Goal: Task Accomplishment & Management: Complete application form

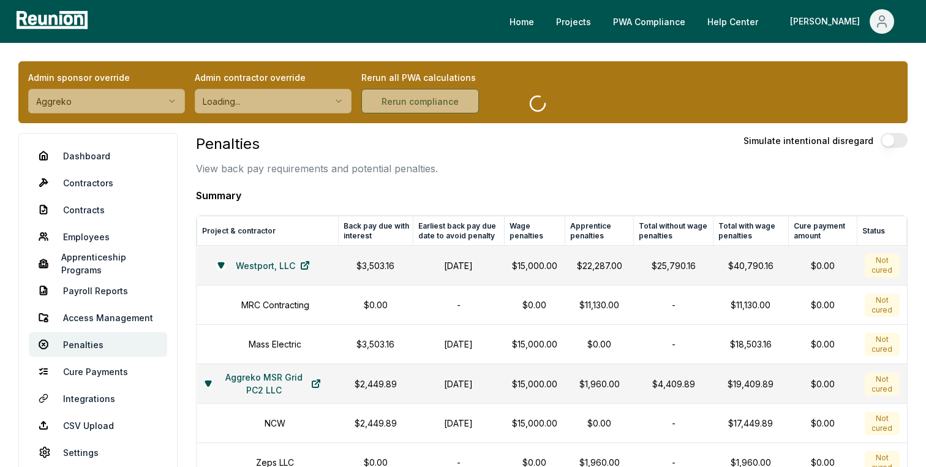
click at [145, 93] on button "Aggreko" at bounding box center [106, 101] width 157 height 25
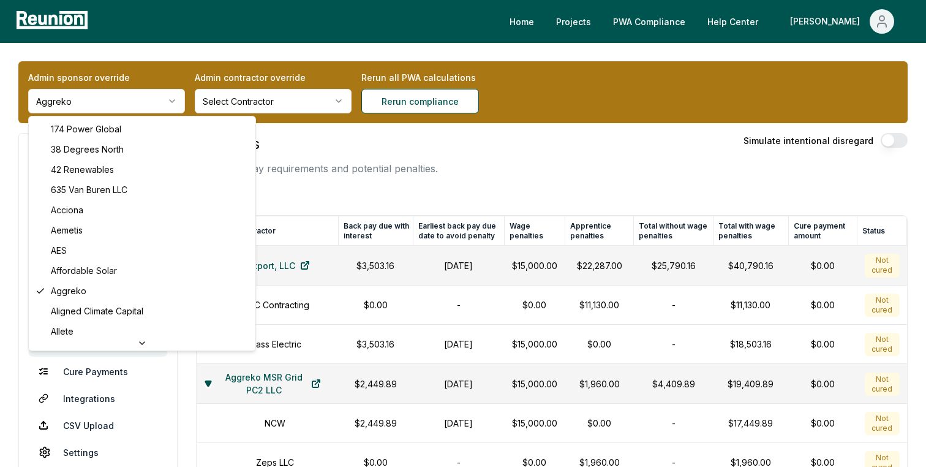
scroll to position [4116, 0]
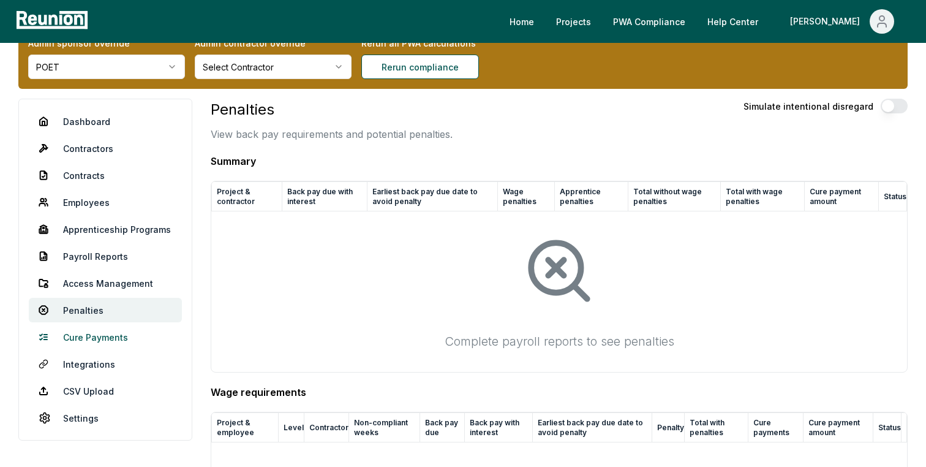
scroll to position [39, 0]
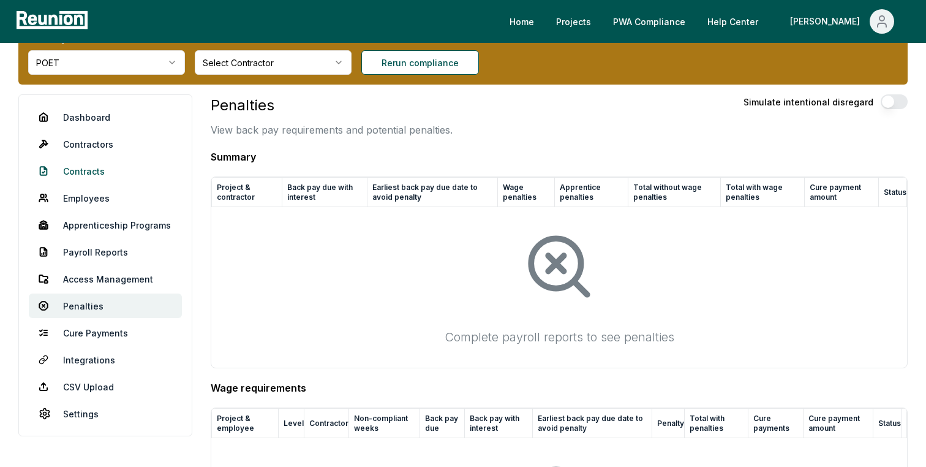
click at [91, 169] on link "Contracts" at bounding box center [105, 171] width 153 height 25
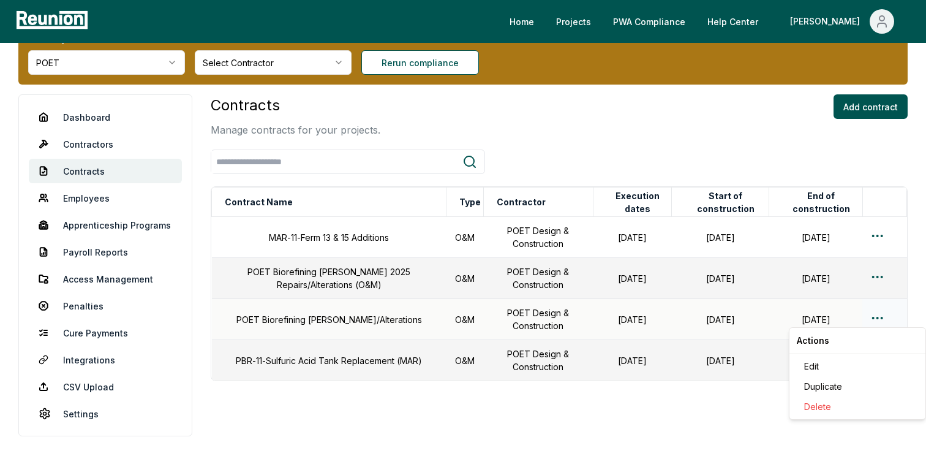
click at [876, 315] on html "Please visit us on your desktop We're working on making our marketplace mobile-…" at bounding box center [463, 229] width 926 height 536
click at [819, 365] on div "Edit" at bounding box center [858, 366] width 116 height 20
click at [105, 196] on link "Employees" at bounding box center [105, 198] width 153 height 25
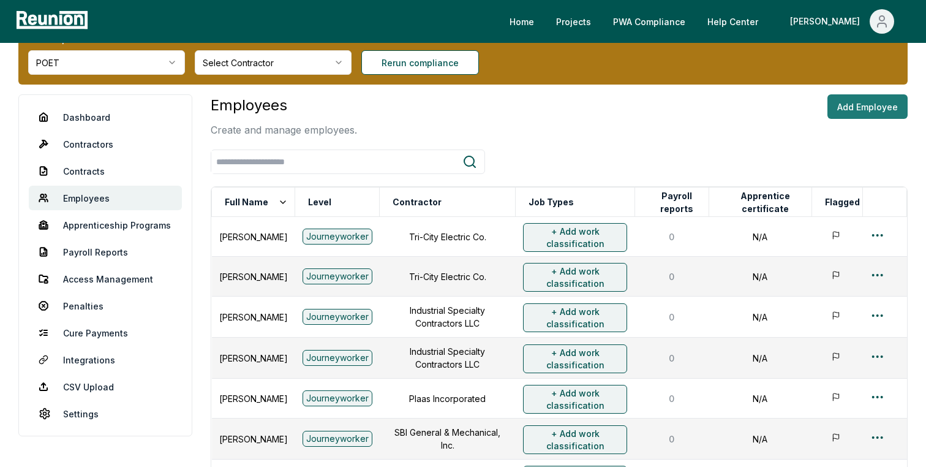
click at [896, 108] on button "Add Employee" at bounding box center [868, 106] width 80 height 25
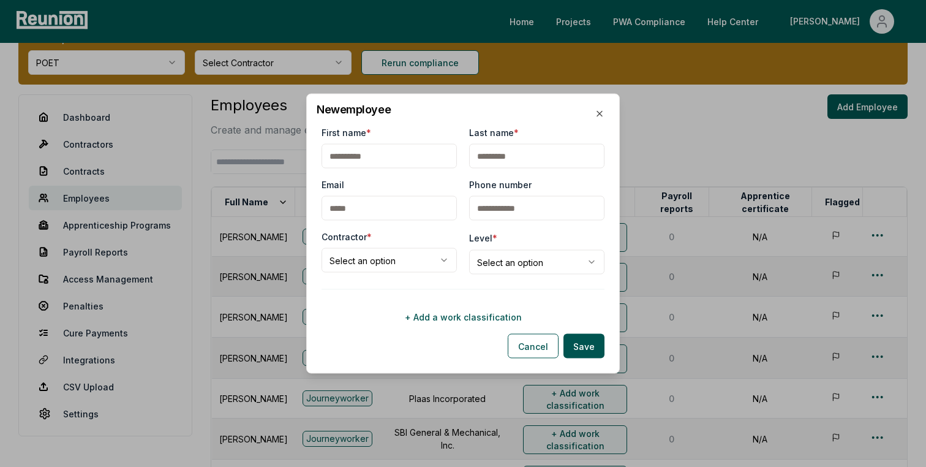
click at [406, 252] on body "Please visit us on your desktop We're working on making our marketplace mobile-…" at bounding box center [463, 367] width 926 height 812
click at [221, 199] on div at bounding box center [463, 233] width 926 height 467
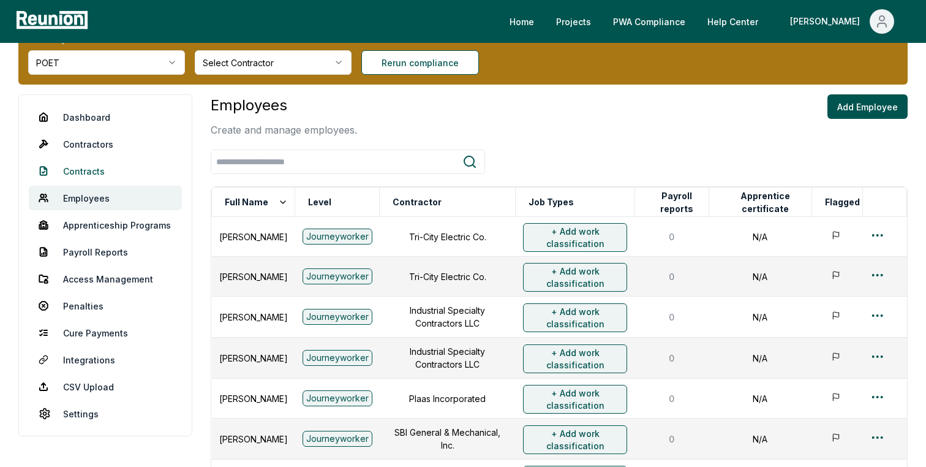
click at [80, 164] on link "Contracts" at bounding box center [105, 171] width 153 height 25
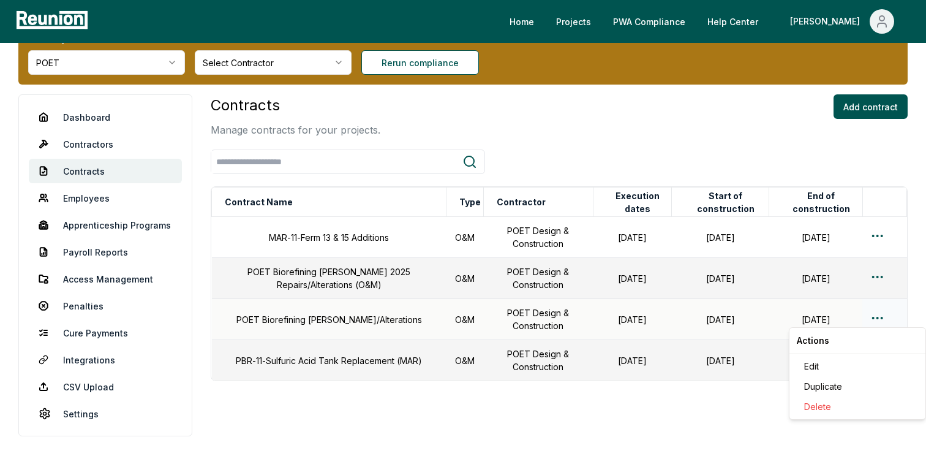
click at [878, 314] on html "Please visit us on your desktop We're working on making our marketplace mobile-…" at bounding box center [463, 229] width 926 height 536
click at [817, 369] on div "Edit" at bounding box center [858, 366] width 116 height 20
click at [85, 140] on link "Contractors" at bounding box center [105, 144] width 153 height 25
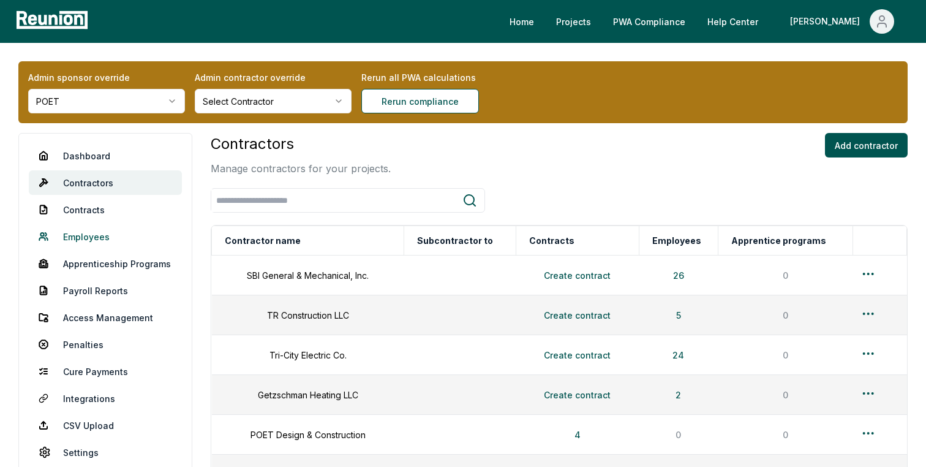
click at [75, 237] on link "Employees" at bounding box center [105, 236] width 153 height 25
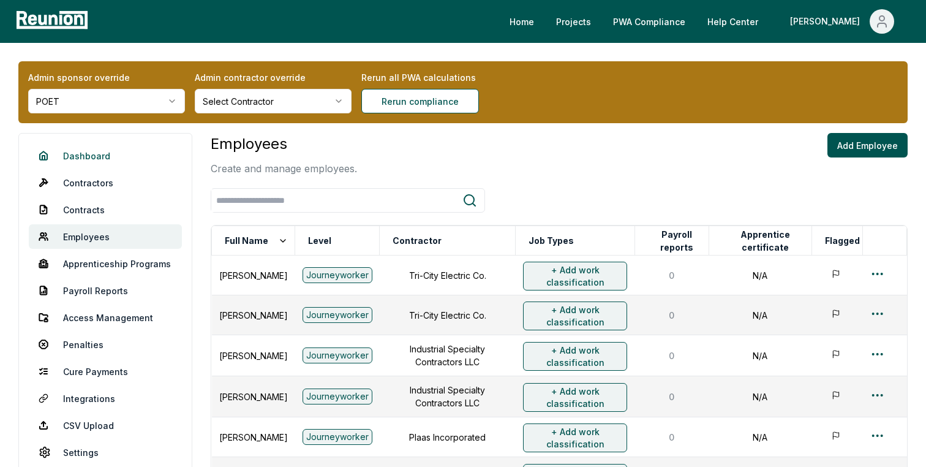
click at [79, 154] on link "Dashboard" at bounding box center [105, 155] width 153 height 25
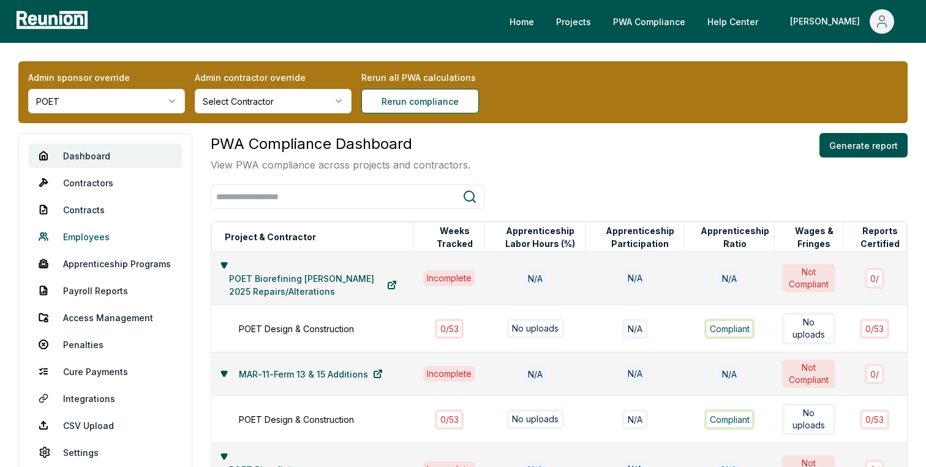
click at [94, 234] on link "Employees" at bounding box center [105, 236] width 153 height 25
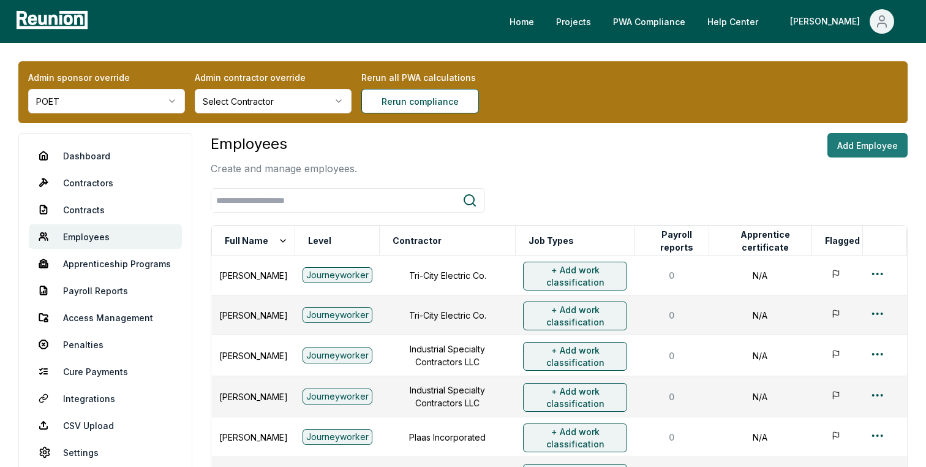
click at [876, 145] on button "Add Employee" at bounding box center [868, 145] width 80 height 25
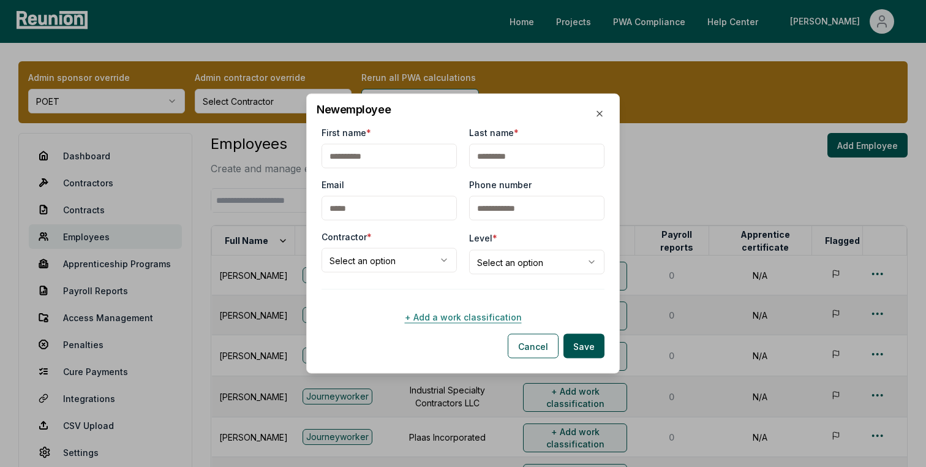
click at [432, 317] on button "+ Add a work classification" at bounding box center [463, 317] width 283 height 25
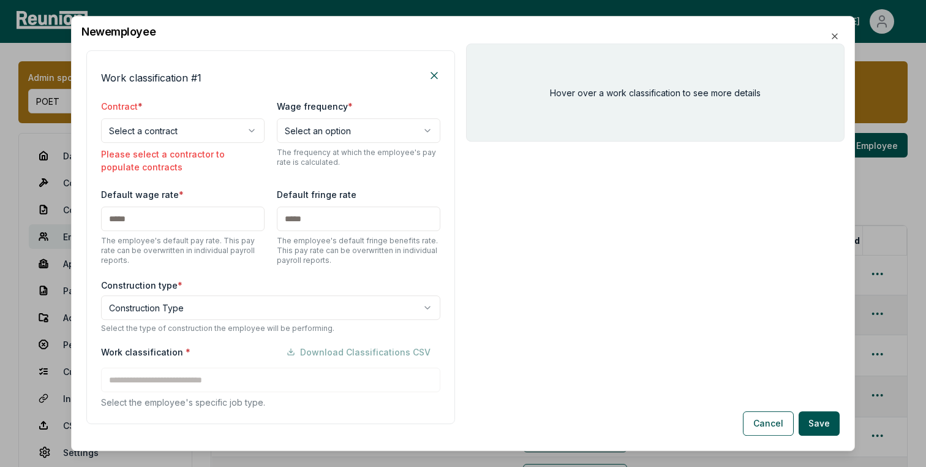
scroll to position [172, 0]
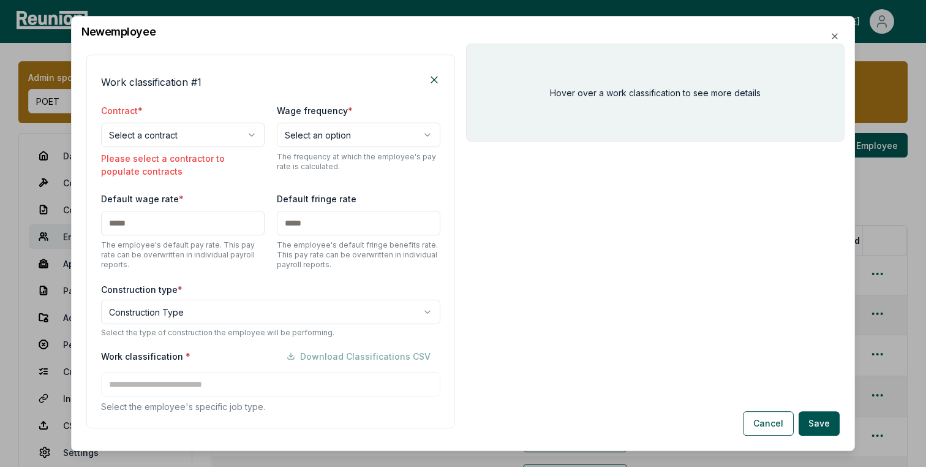
click at [164, 150] on div "Contract * Select a contract Please select a contractor to populate contracts" at bounding box center [183, 140] width 164 height 75
click at [164, 139] on body "Please visit us on your desktop We're working on making our marketplace mobile-…" at bounding box center [463, 406] width 926 height 812
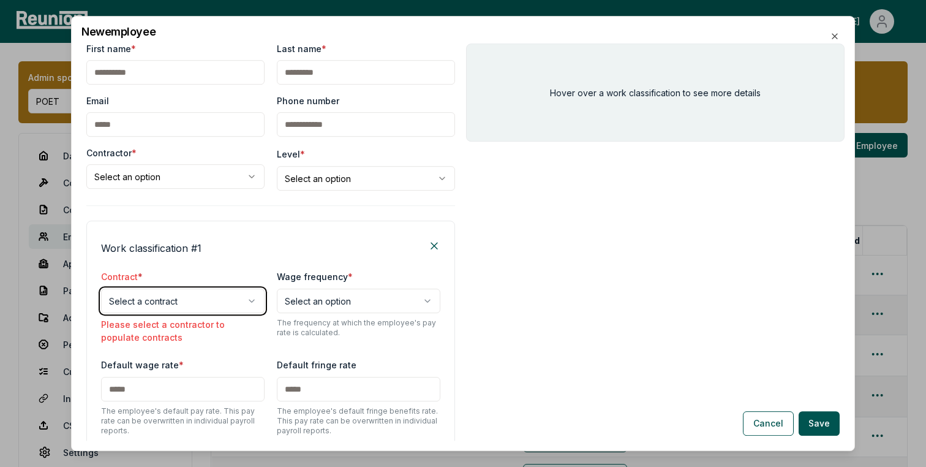
scroll to position [0, 0]
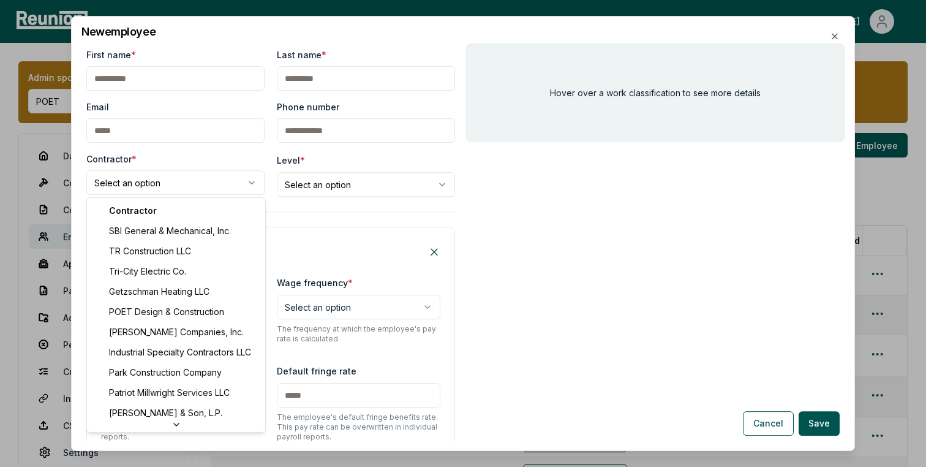
click at [185, 180] on body "Please visit us on your desktop We're working on making our marketplace mobile-…" at bounding box center [463, 406] width 926 height 812
select select "**********"
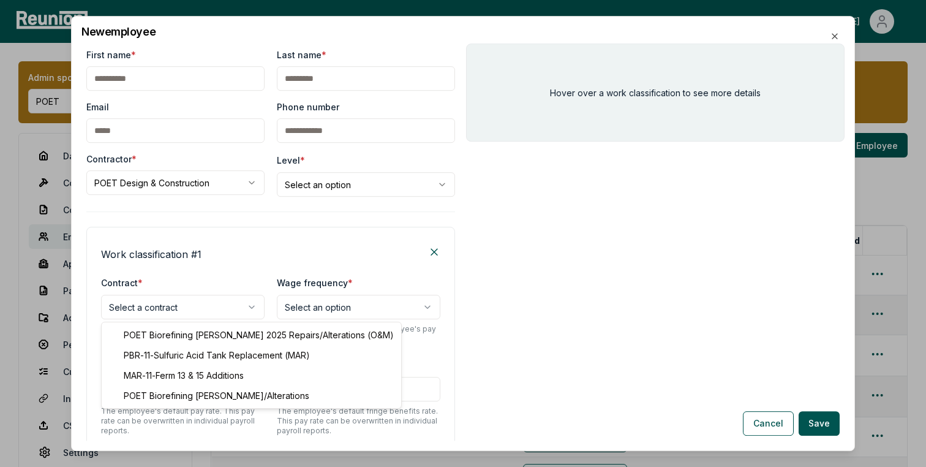
click at [208, 303] on body "Please visit us on your desktop We're working on making our marketplace mobile-…" at bounding box center [463, 406] width 926 height 812
select select "**********"
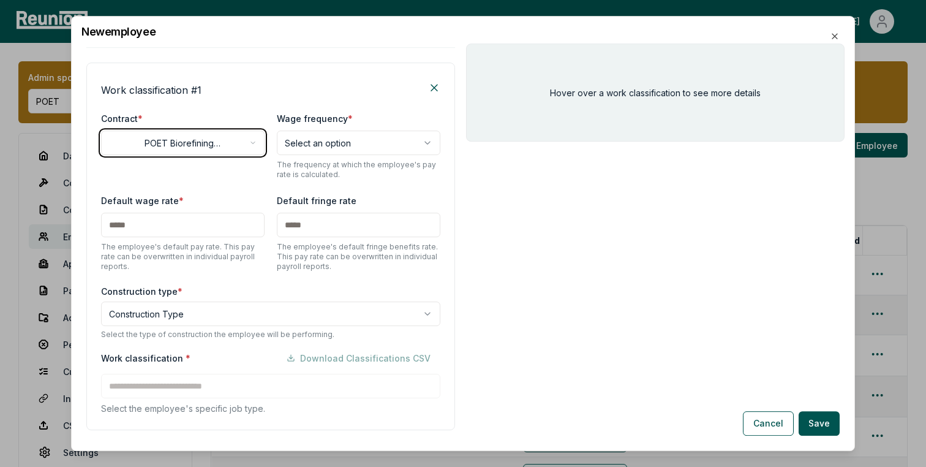
scroll to position [194, 0]
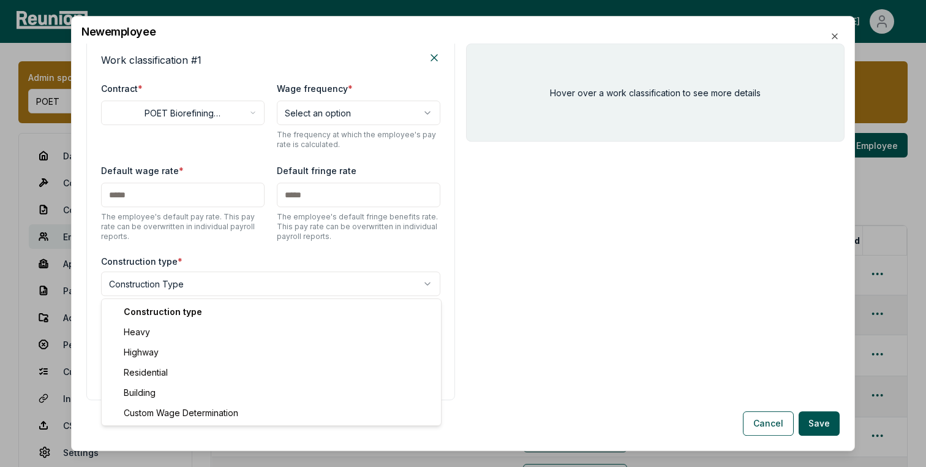
click at [264, 281] on body "Please visit us on your desktop We're working on making our marketplace mobile-…" at bounding box center [463, 406] width 926 height 812
select select "*****"
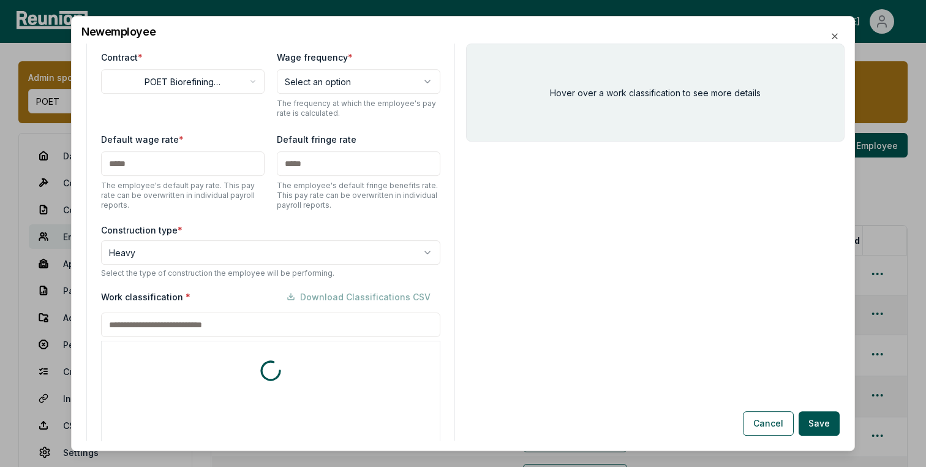
click at [235, 356] on div "Work classification * Download Classifications CSV * includes footnote * detail…" at bounding box center [270, 434] width 339 height 301
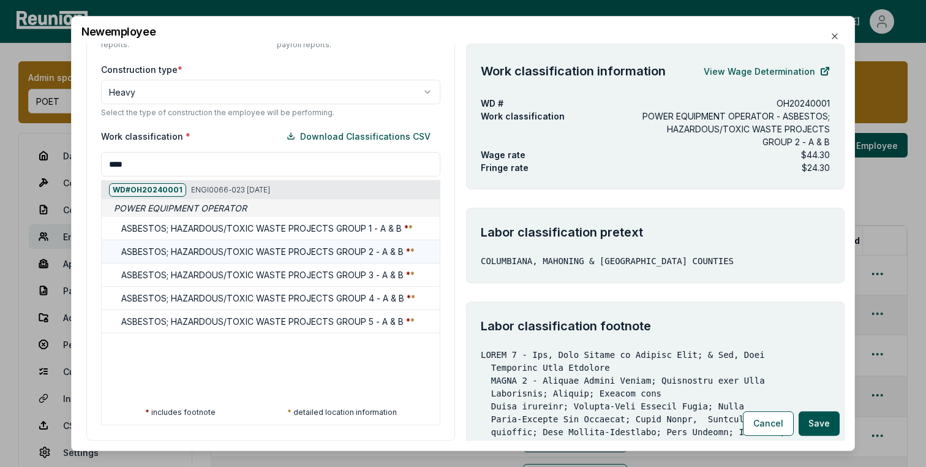
scroll to position [390, 0]
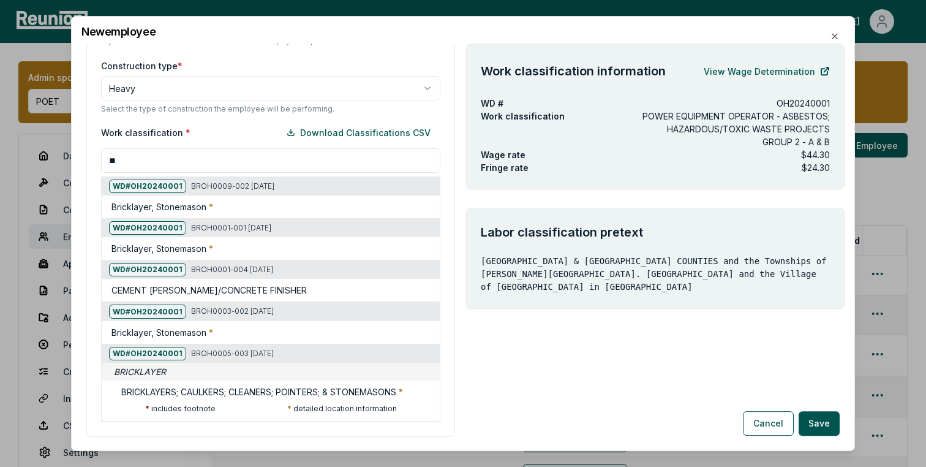
type input "*"
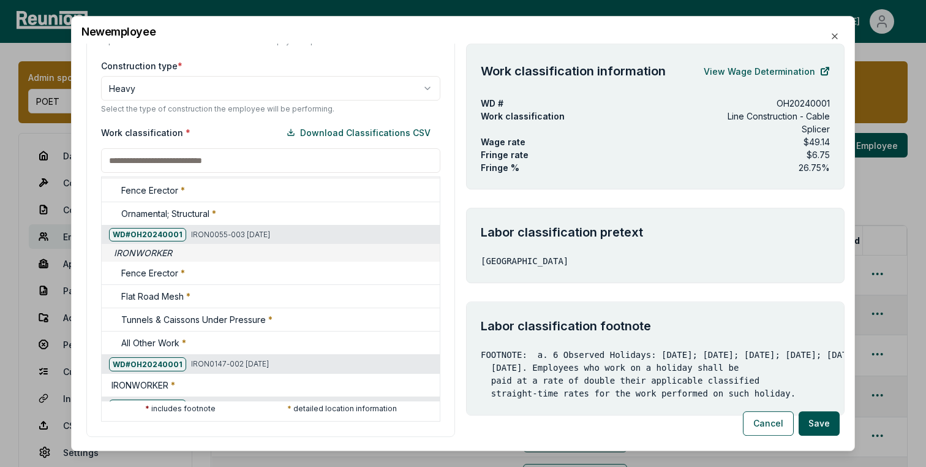
scroll to position [5862, 0]
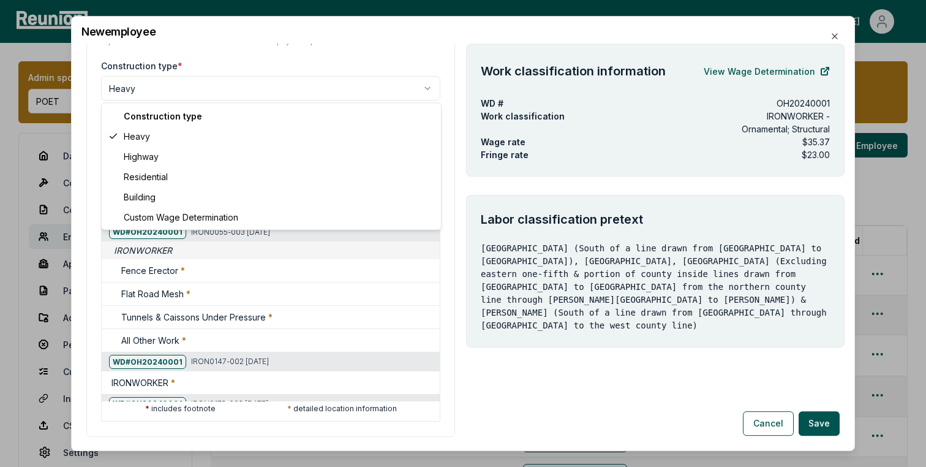
click at [230, 97] on body "Please visit us on your desktop We're working on making our marketplace mobile-…" at bounding box center [463, 406] width 926 height 812
select select "********"
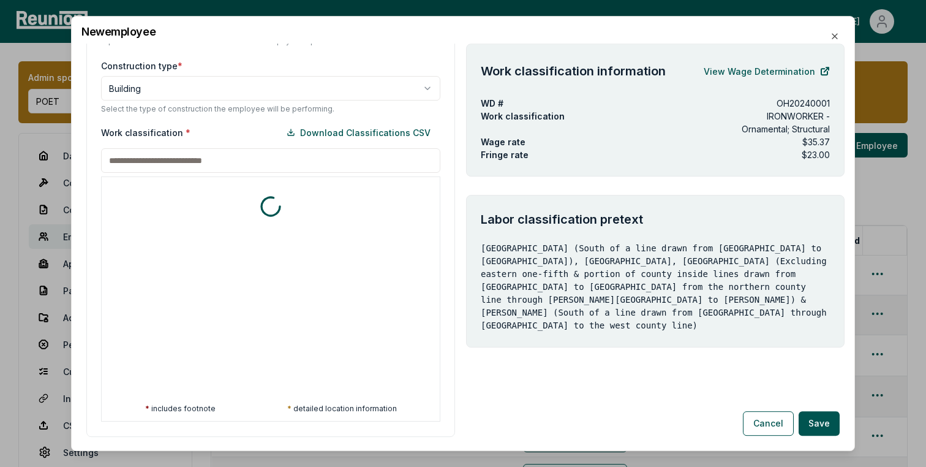
click at [202, 156] on input at bounding box center [270, 160] width 339 height 25
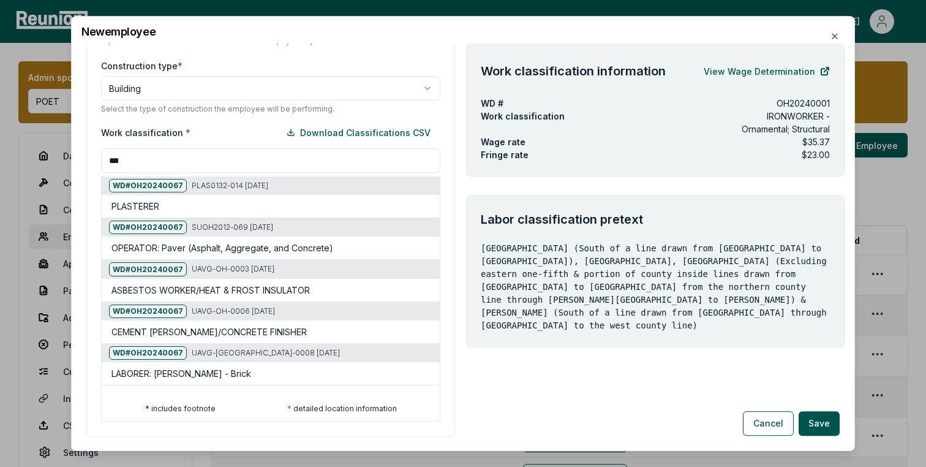
scroll to position [0, 0]
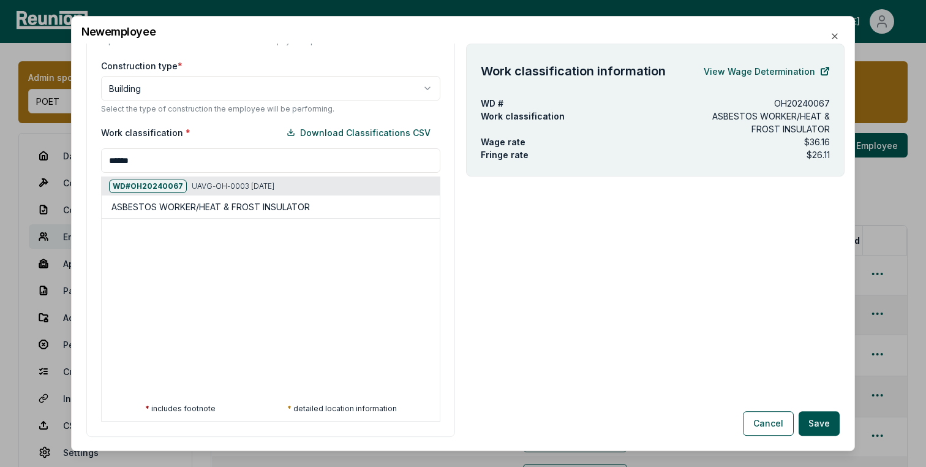
type input "******"
click at [55, 260] on div at bounding box center [101, 449] width 926 height 467
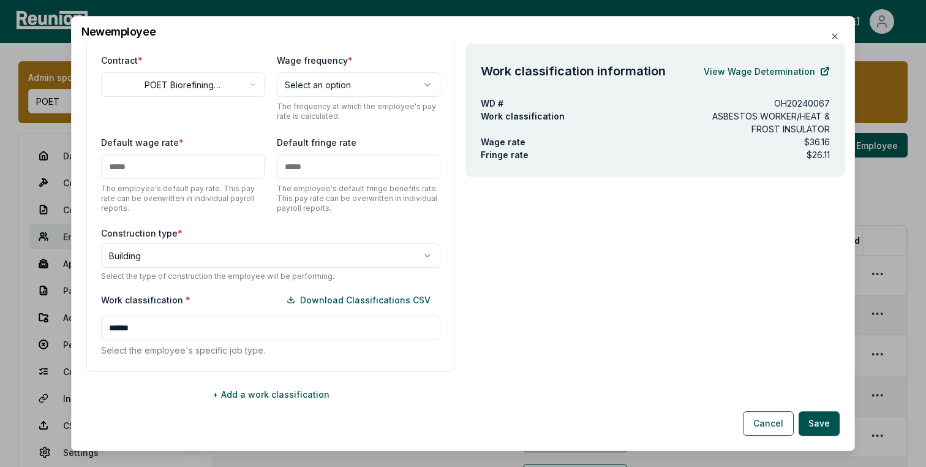
scroll to position [222, 0]
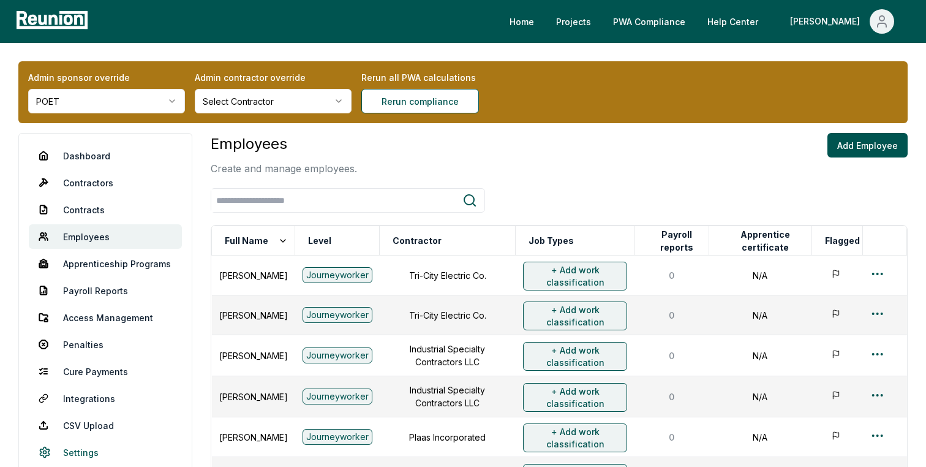
click at [106, 451] on link "Settings" at bounding box center [105, 452] width 153 height 25
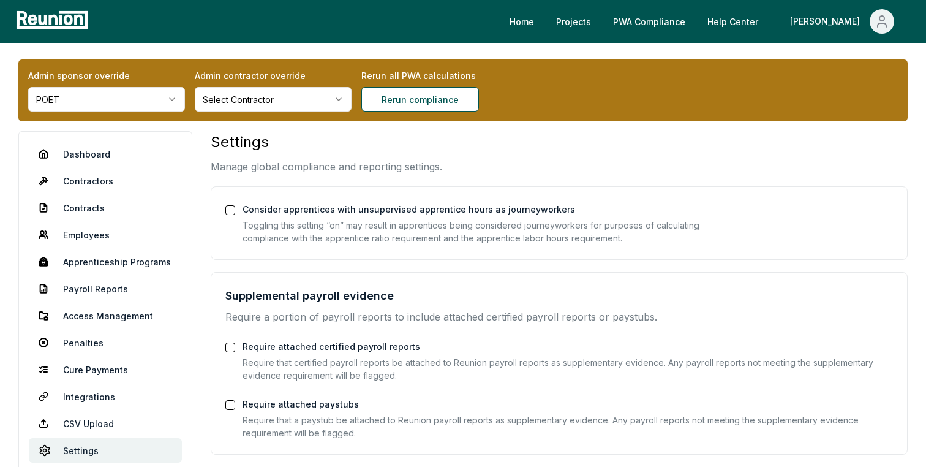
scroll to position [3, 0]
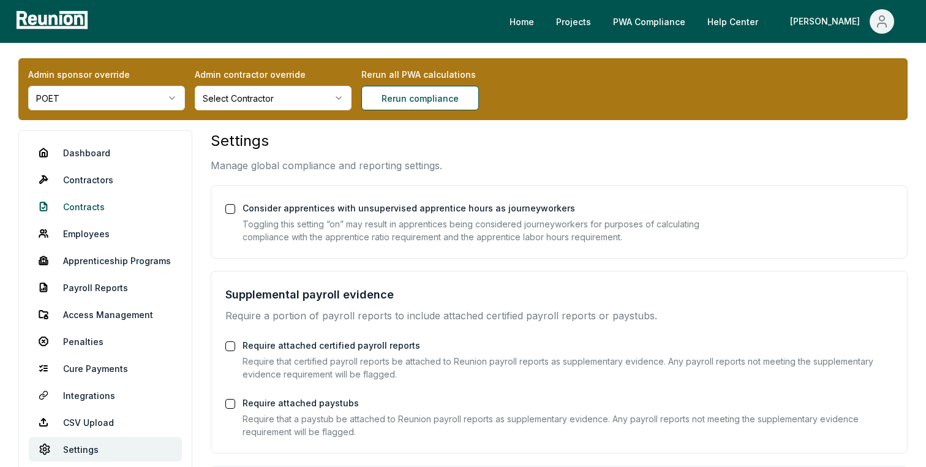
click at [69, 210] on link "Contracts" at bounding box center [105, 206] width 153 height 25
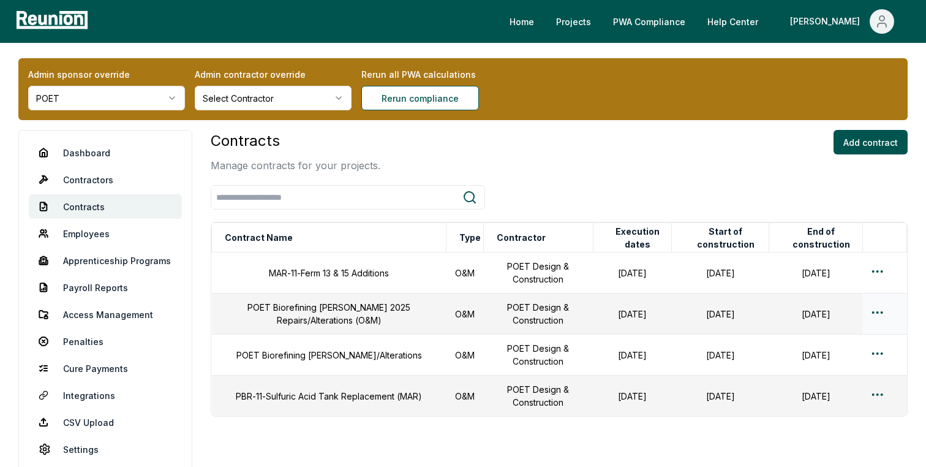
click at [876, 313] on html "Please visit us on your desktop We're working on making our marketplace mobile-…" at bounding box center [463, 265] width 926 height 536
click at [822, 357] on div "Edit" at bounding box center [858, 360] width 116 height 20
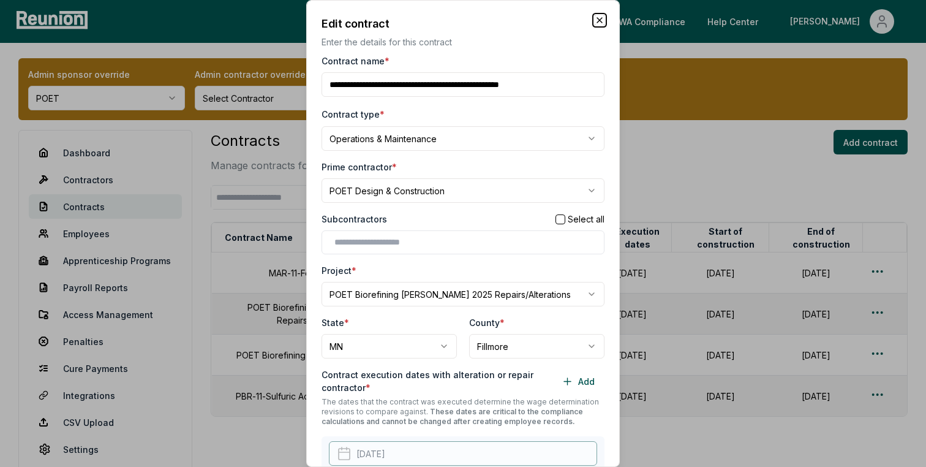
click at [598, 15] on icon "button" at bounding box center [600, 20] width 10 height 10
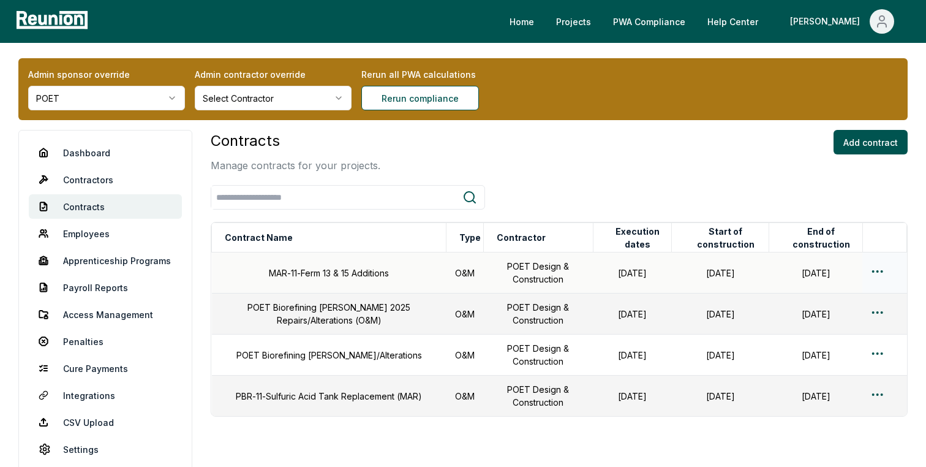
click at [873, 268] on html "Please visit us on your desktop We're working on making our marketplace mobile-…" at bounding box center [463, 265] width 926 height 536
click at [815, 316] on div "Edit" at bounding box center [858, 319] width 116 height 20
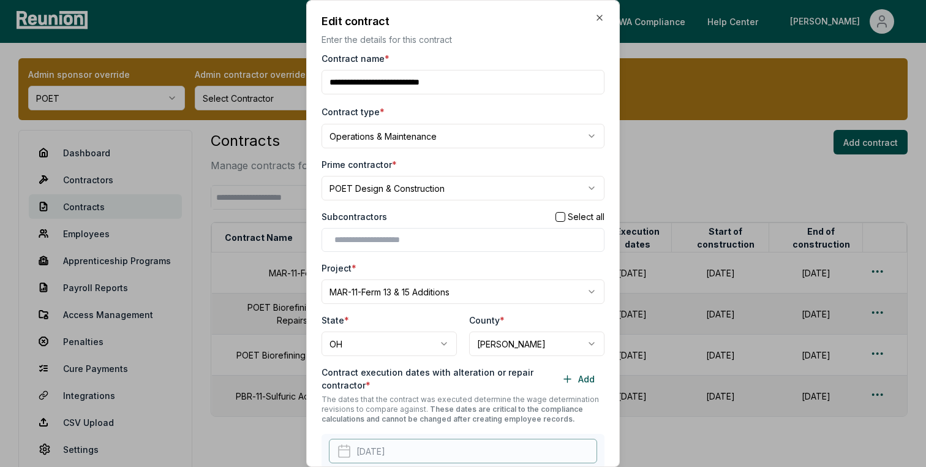
scroll to position [3, 0]
click at [600, 15] on icon "button" at bounding box center [600, 17] width 10 height 10
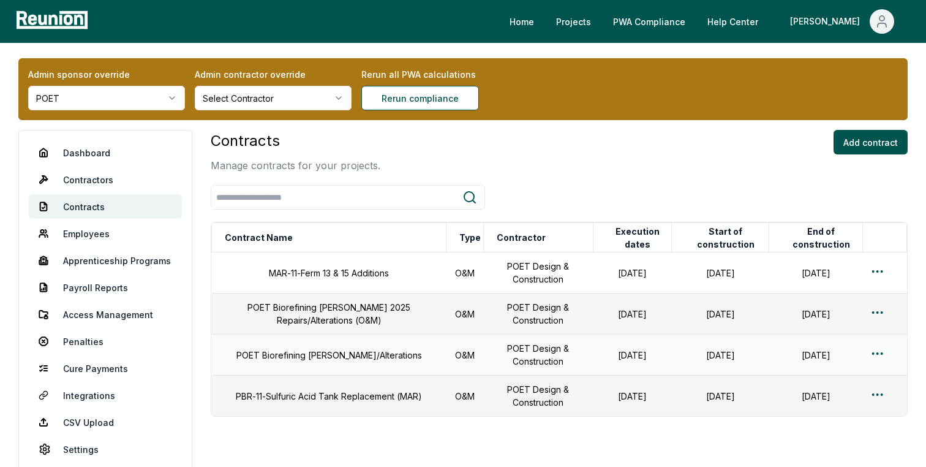
click at [880, 352] on html "Please visit us on your desktop We're working on making our marketplace mobile-…" at bounding box center [463, 265] width 926 height 536
click at [820, 396] on div "Edit" at bounding box center [858, 402] width 116 height 20
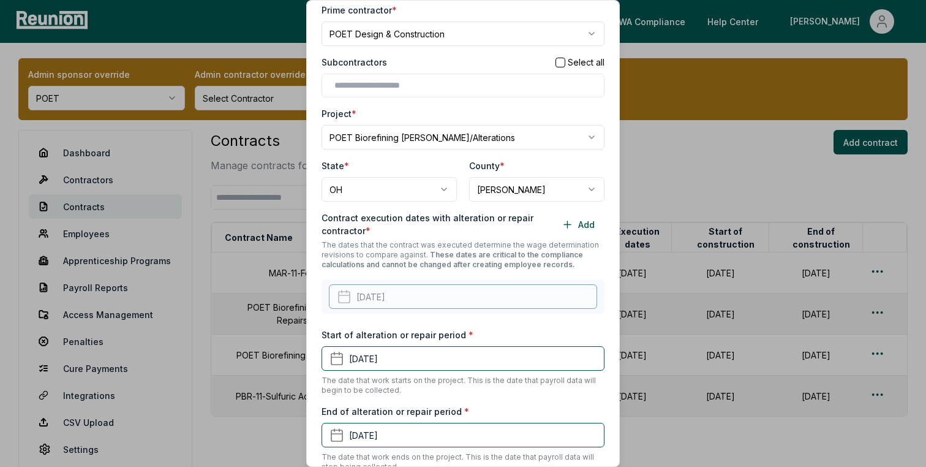
scroll to position [167, 0]
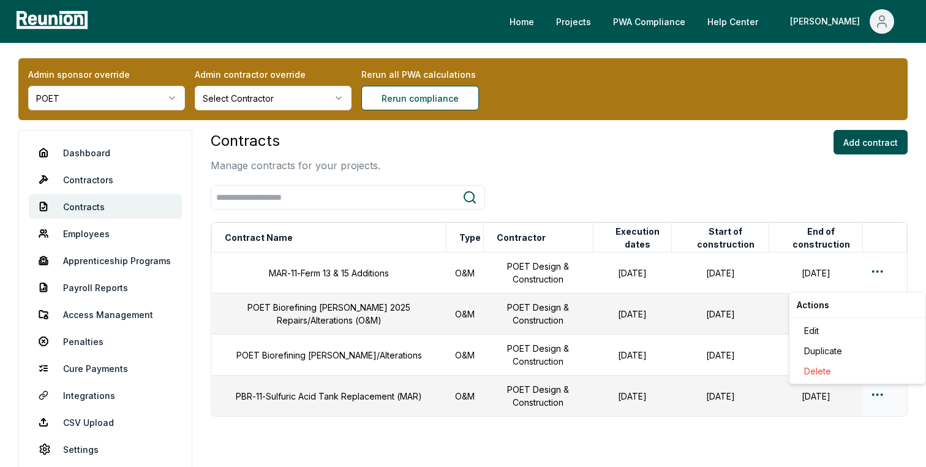
click at [880, 394] on html "Please visit us on your desktop We're working on making our marketplace mobile-…" at bounding box center [463, 265] width 926 height 536
click at [824, 333] on div "Edit" at bounding box center [858, 330] width 116 height 20
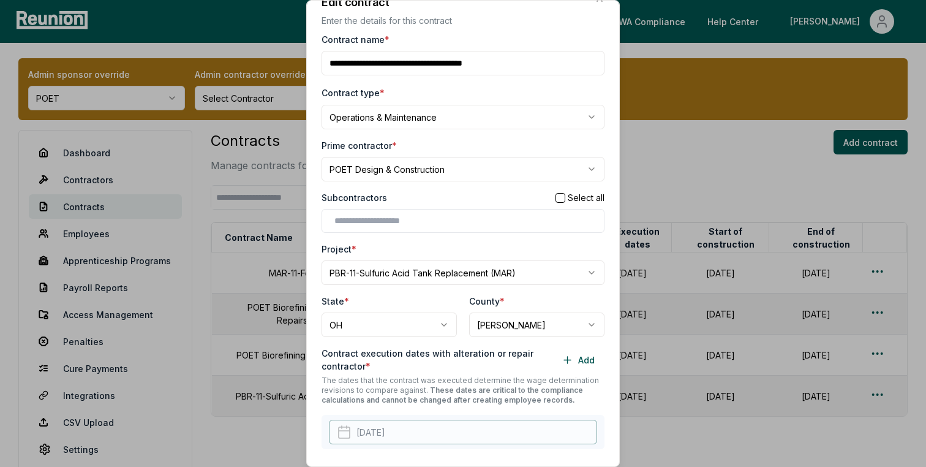
scroll to position [22, 0]
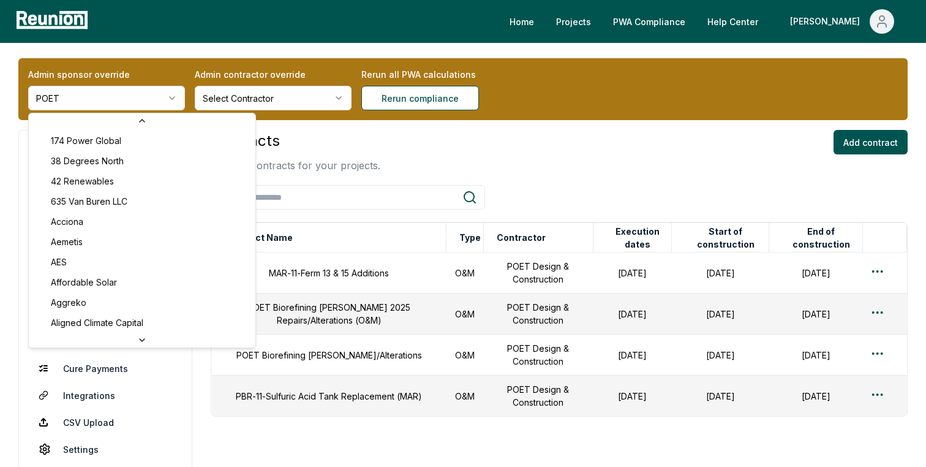
click at [157, 102] on html "Please visit us on your desktop We're working on making our marketplace mobile-…" at bounding box center [463, 265] width 926 height 536
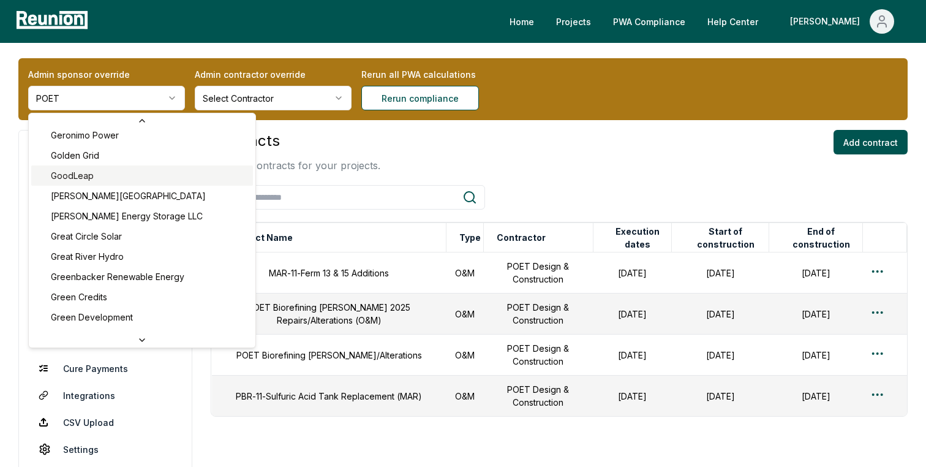
scroll to position [2364, 0]
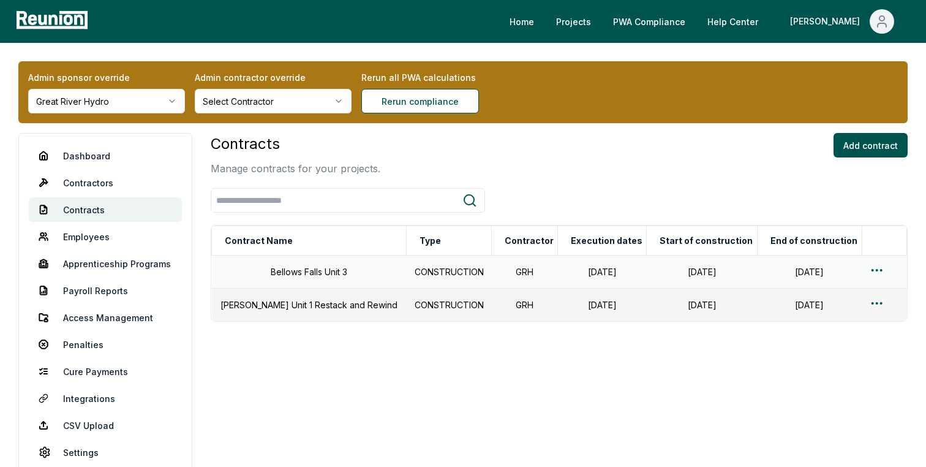
click at [873, 271] on html "Please visit us on your desktop We're working on making our marketplace mobile-…" at bounding box center [463, 246] width 926 height 493
click at [817, 317] on div "Edit" at bounding box center [858, 319] width 116 height 20
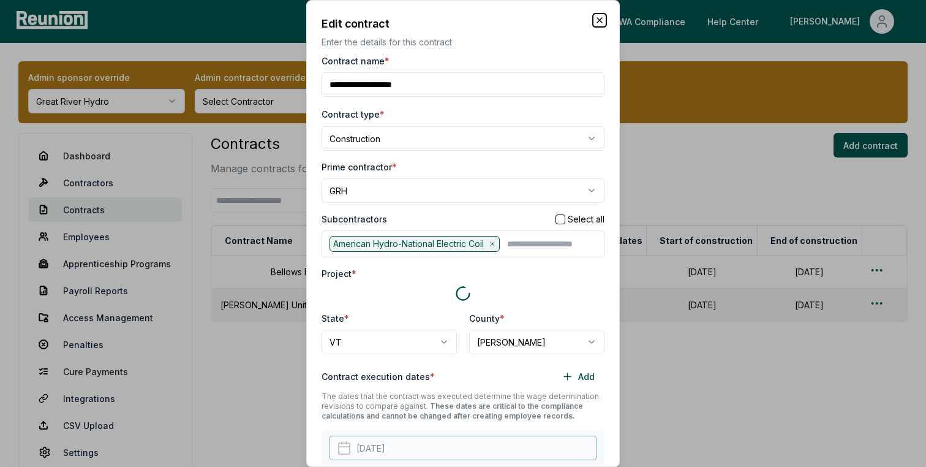
click at [600, 20] on icon "button" at bounding box center [600, 20] width 10 height 10
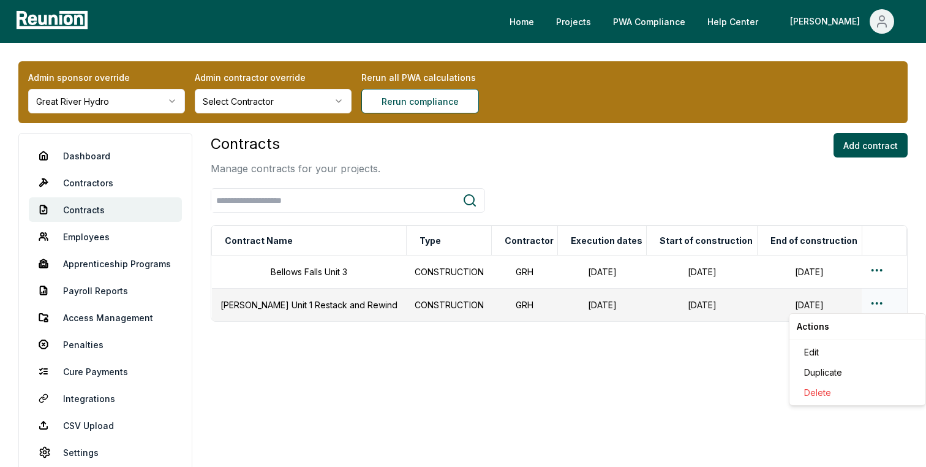
click at [879, 299] on html "Please visit us on your desktop We're working on making our marketplace mobile-…" at bounding box center [463, 246] width 926 height 493
click at [821, 350] on div "Edit" at bounding box center [858, 352] width 116 height 20
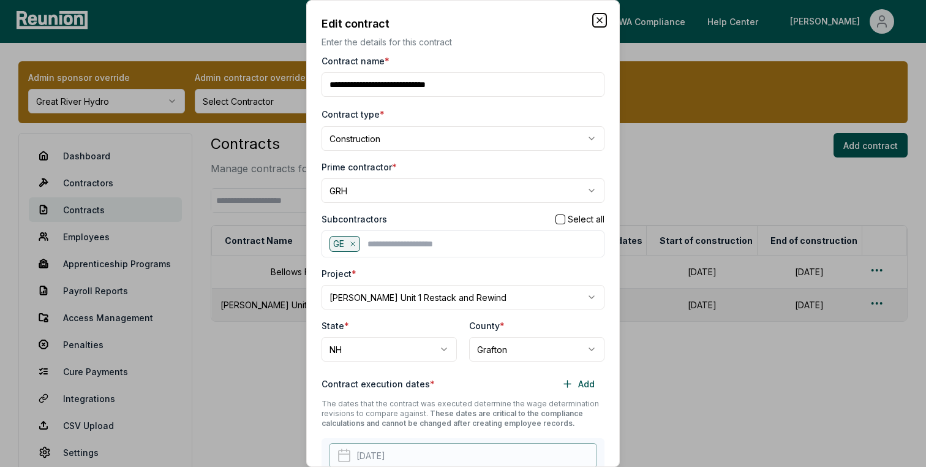
click at [603, 17] on icon "button" at bounding box center [600, 20] width 10 height 10
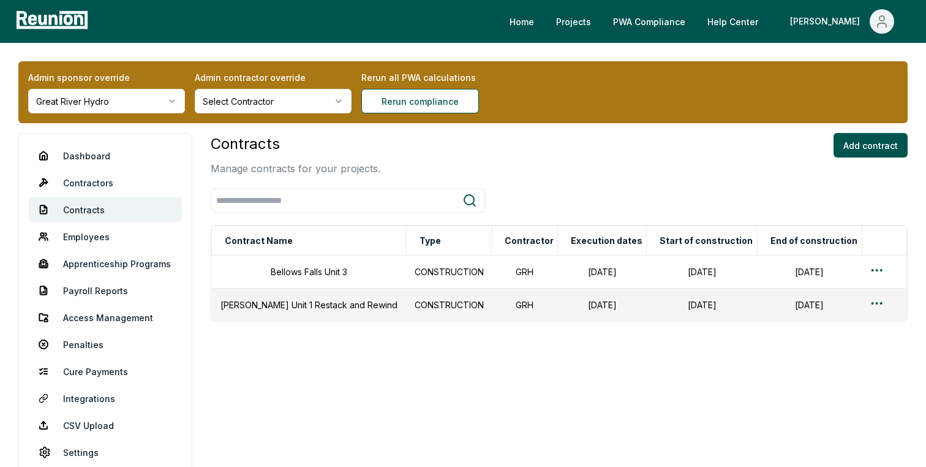
click at [127, 92] on html "Please visit us on your desktop We're working on making our marketplace mobile-…" at bounding box center [463, 246] width 926 height 493
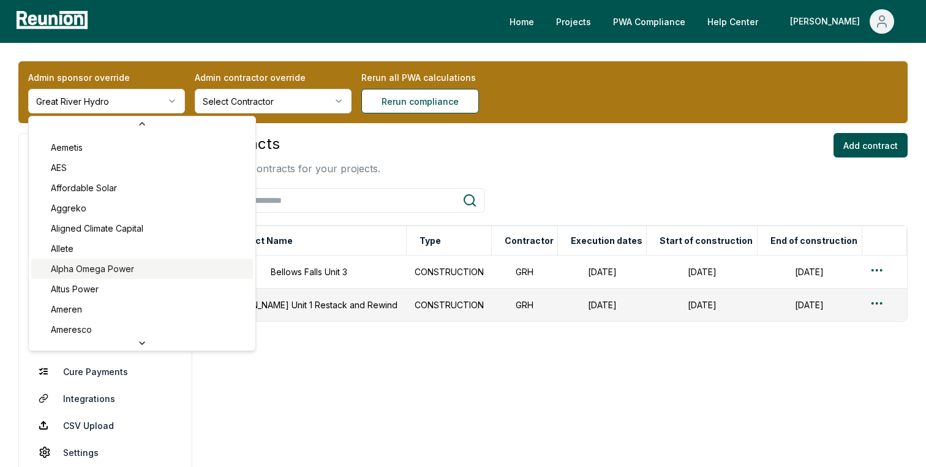
scroll to position [93, 0]
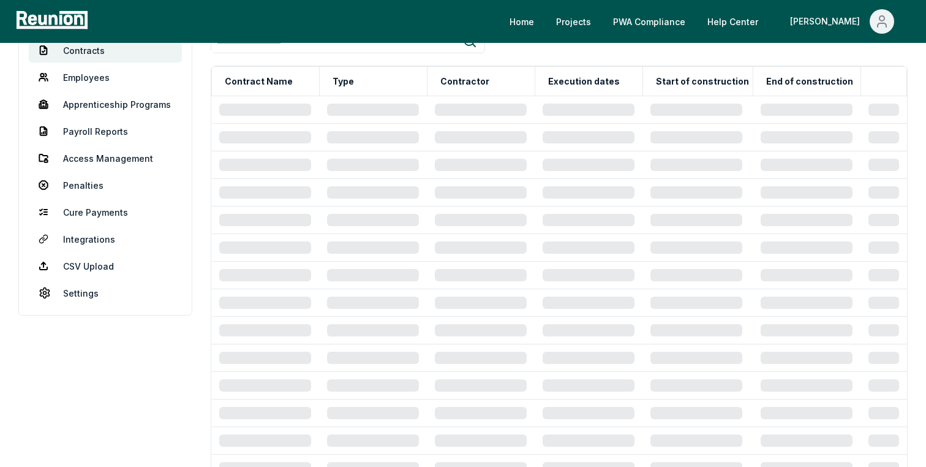
scroll to position [143, 0]
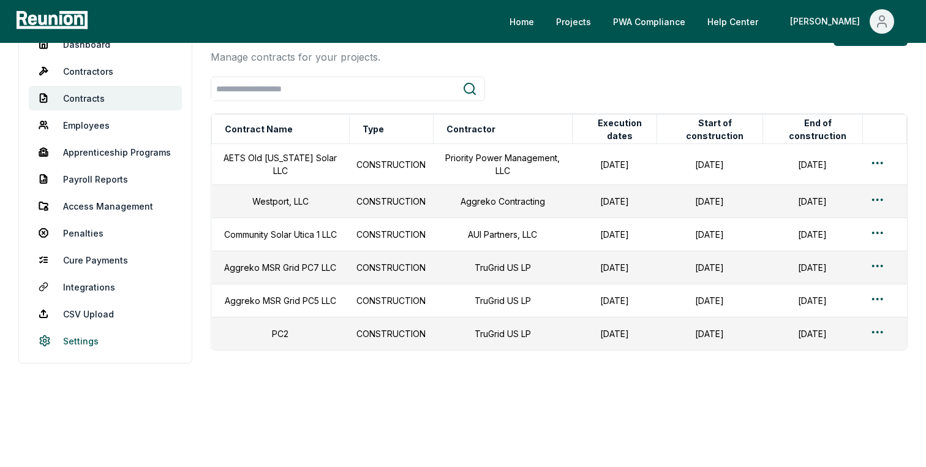
click at [84, 328] on link "Settings" at bounding box center [105, 340] width 153 height 25
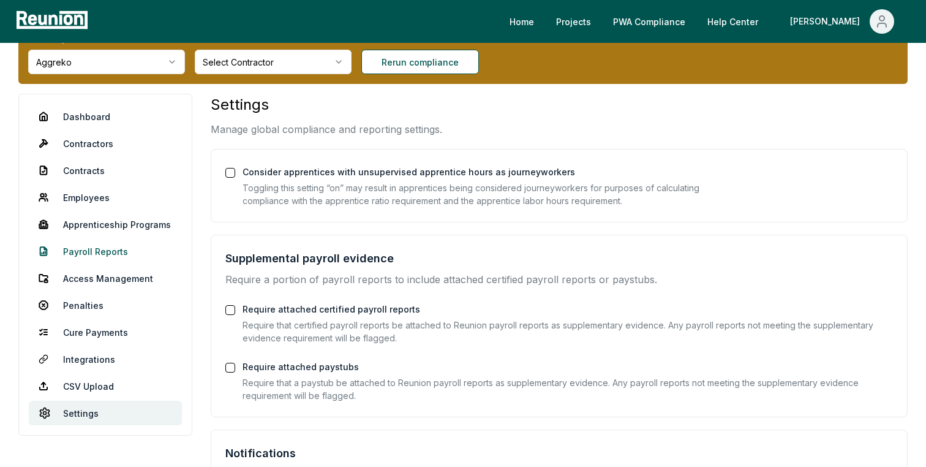
scroll to position [40, 0]
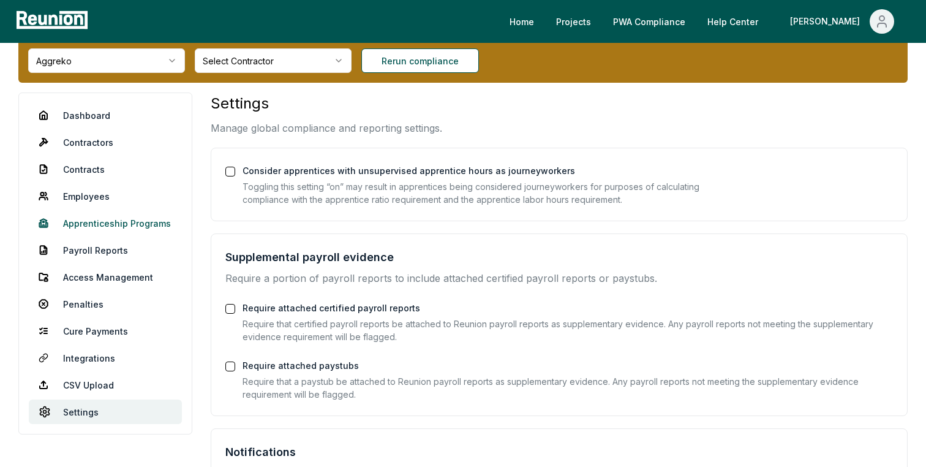
click at [110, 224] on link "Apprenticeship Programs" at bounding box center [105, 223] width 153 height 25
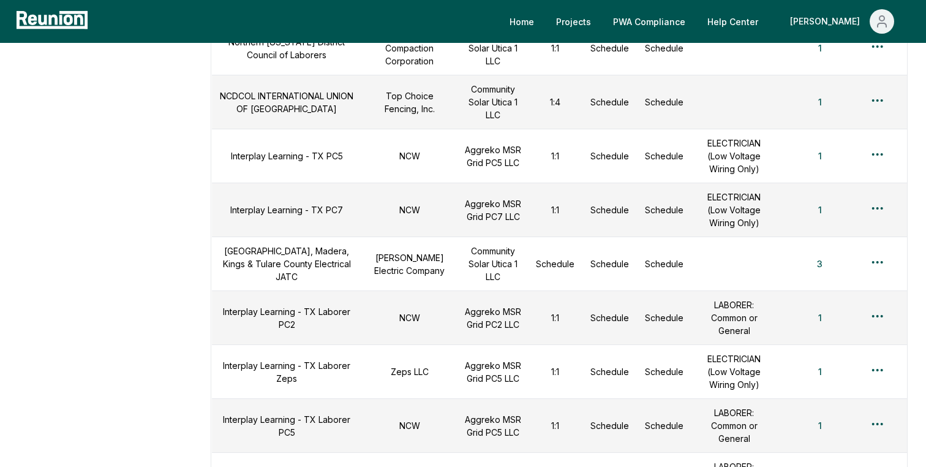
scroll to position [727, 0]
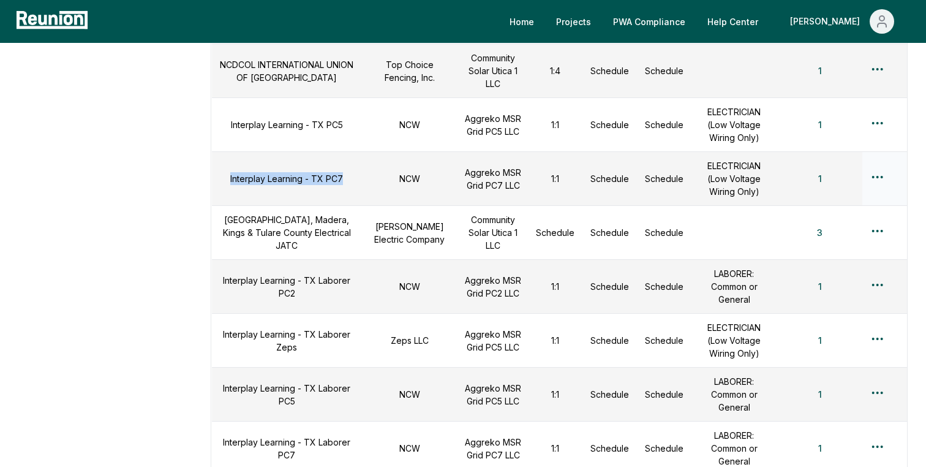
copy td "Interplay Learning - TX PC7"
drag, startPoint x: 292, startPoint y: 164, endPoint x: 222, endPoint y: 151, distance: 71.5
click at [222, 152] on td "Interplay Learning - TX PC7" at bounding box center [287, 179] width 150 height 54
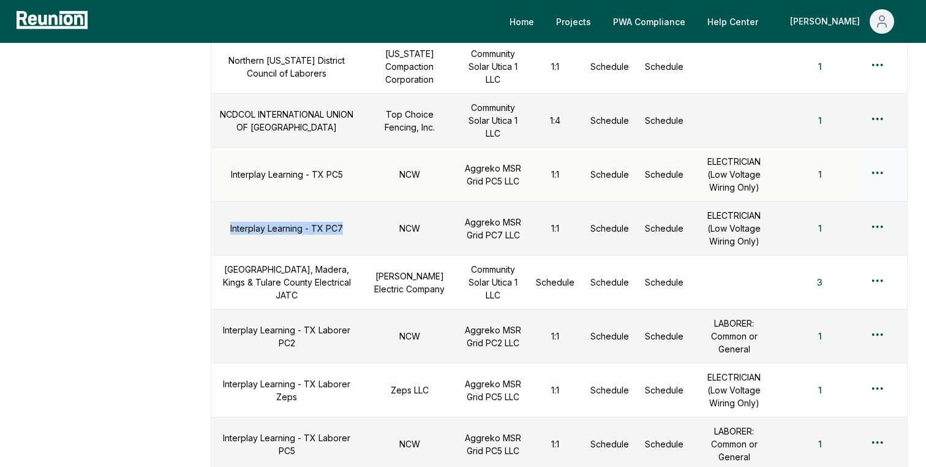
scroll to position [678, 0]
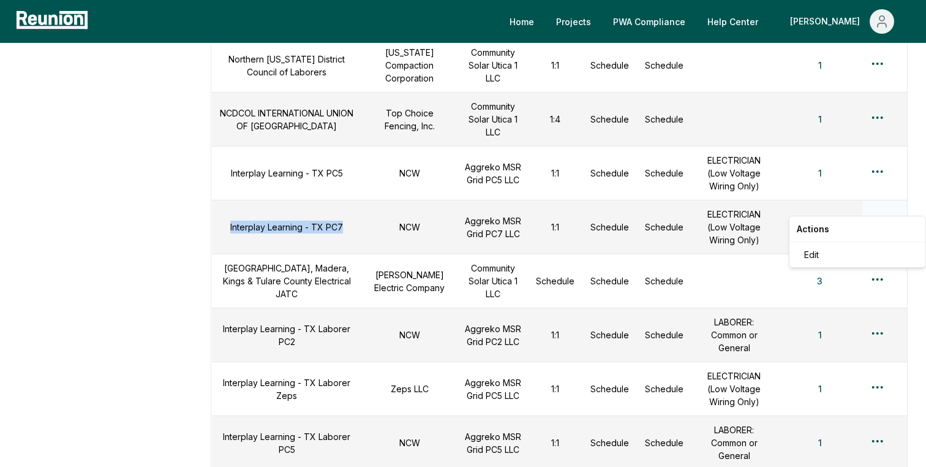
click at [822, 252] on div "Edit" at bounding box center [858, 254] width 116 height 20
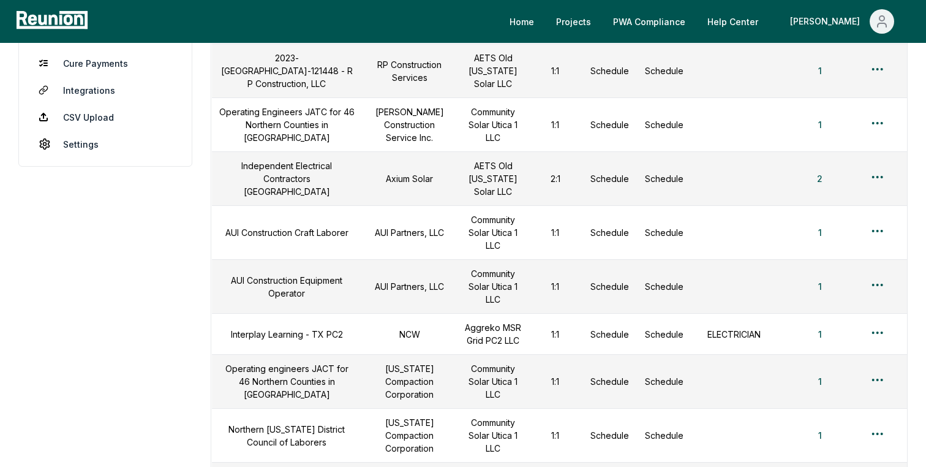
scroll to position [0, 0]
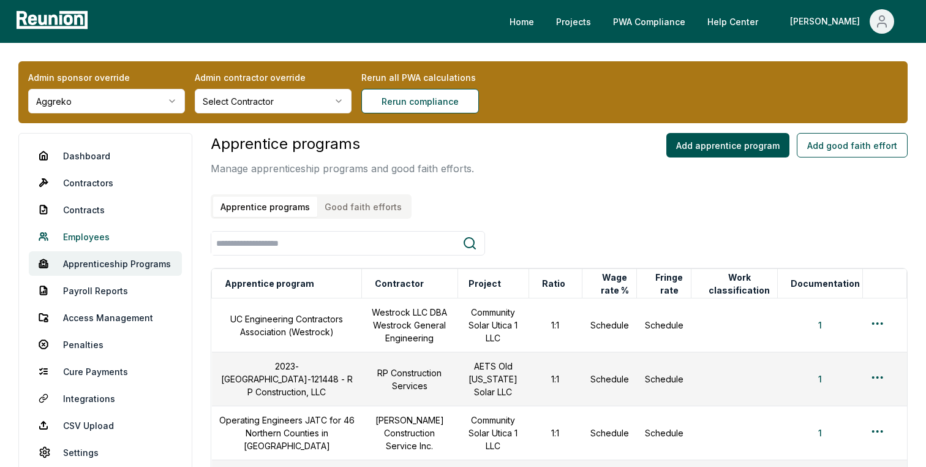
click at [78, 233] on link "Employees" at bounding box center [105, 236] width 153 height 25
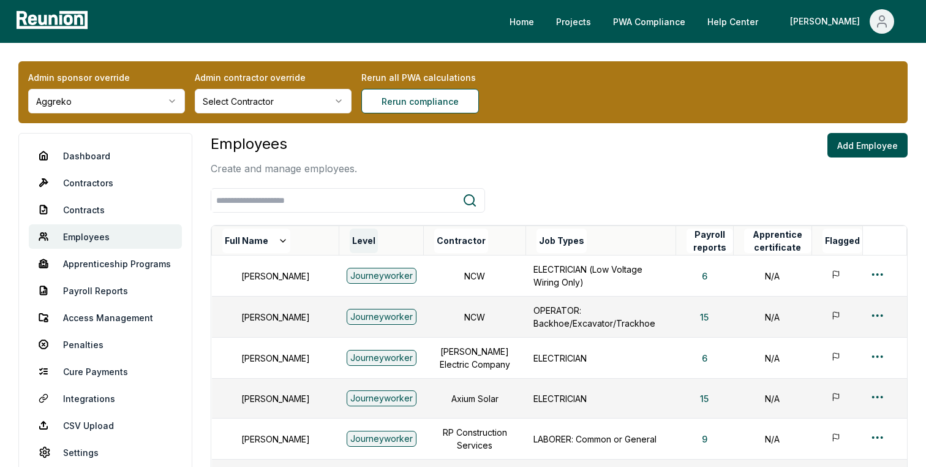
click at [350, 239] on button "Level" at bounding box center [364, 241] width 28 height 25
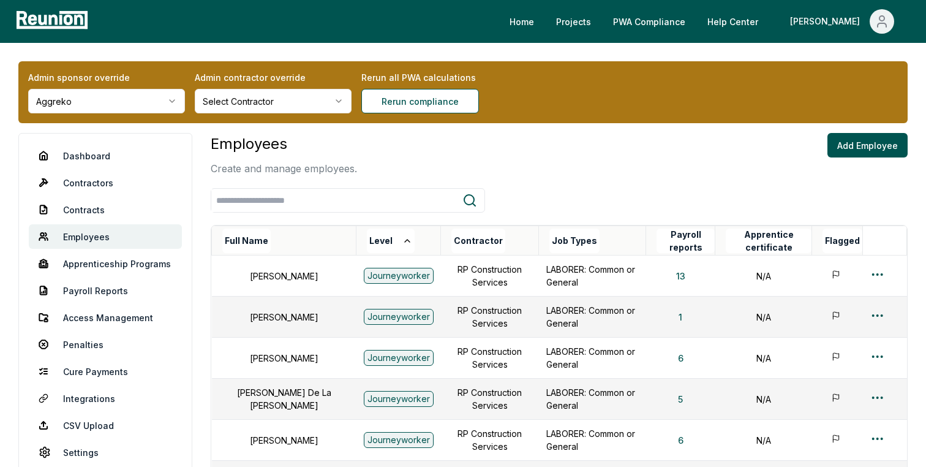
click at [367, 239] on button "Level" at bounding box center [391, 241] width 48 height 25
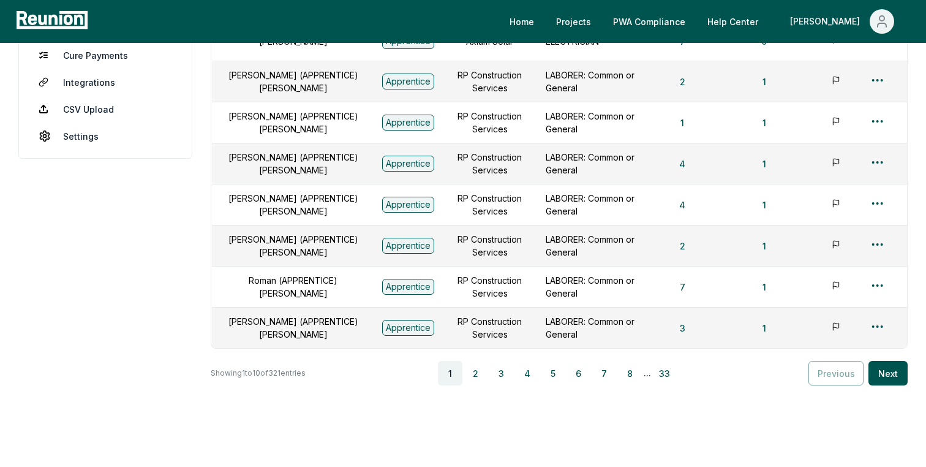
scroll to position [315, 0]
click at [474, 369] on button "2" at bounding box center [476, 374] width 25 height 25
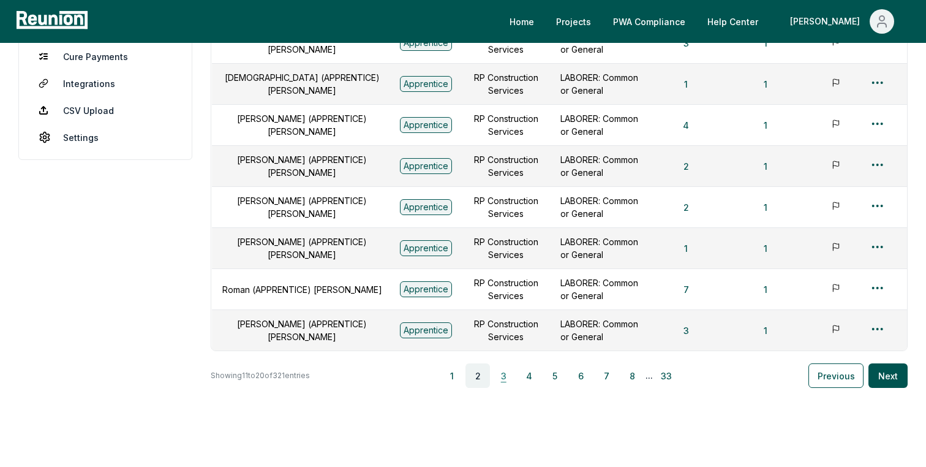
click at [516, 376] on button "3" at bounding box center [503, 375] width 25 height 25
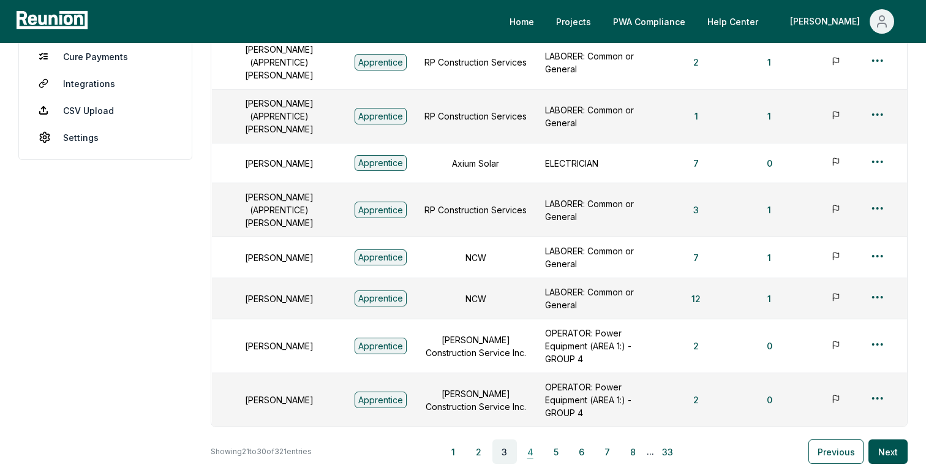
click at [532, 439] on button "4" at bounding box center [530, 451] width 25 height 25
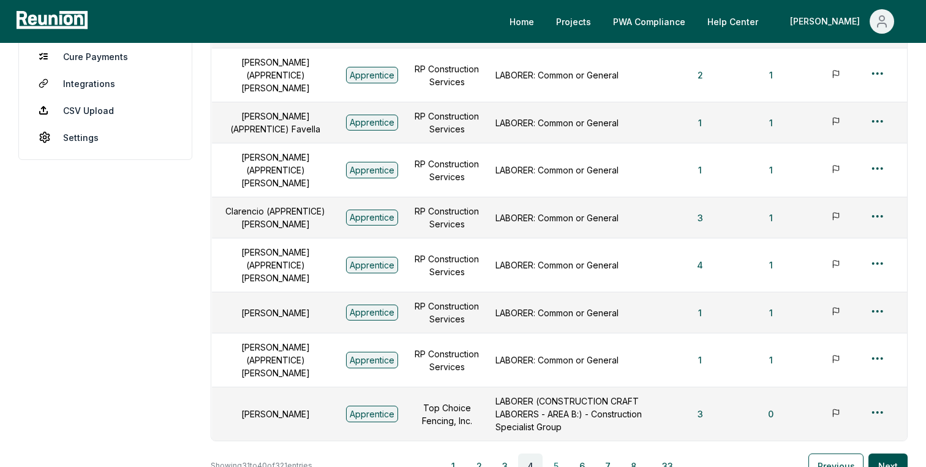
click at [559, 453] on button "5" at bounding box center [556, 465] width 25 height 25
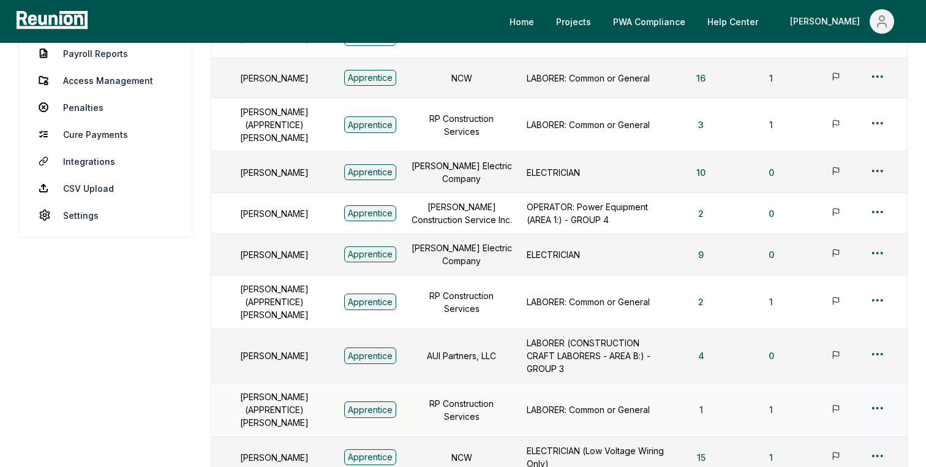
scroll to position [238, 0]
